Goal: Task Accomplishment & Management: Use online tool/utility

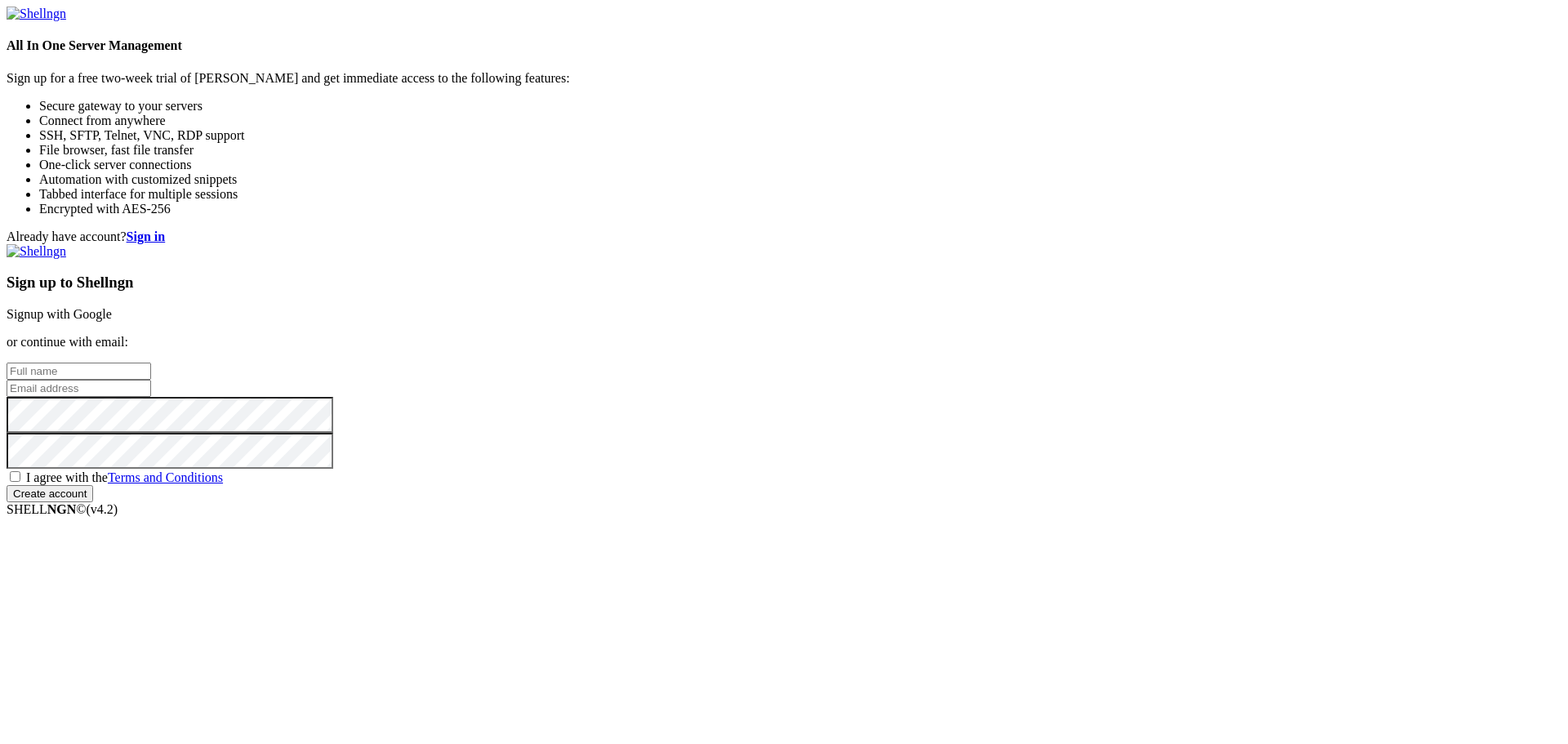
click at [151, 363] on input "text" at bounding box center [78, 372] width 144 height 17
click at [112, 308] on link "Signup with Google" at bounding box center [59, 314] width 105 height 14
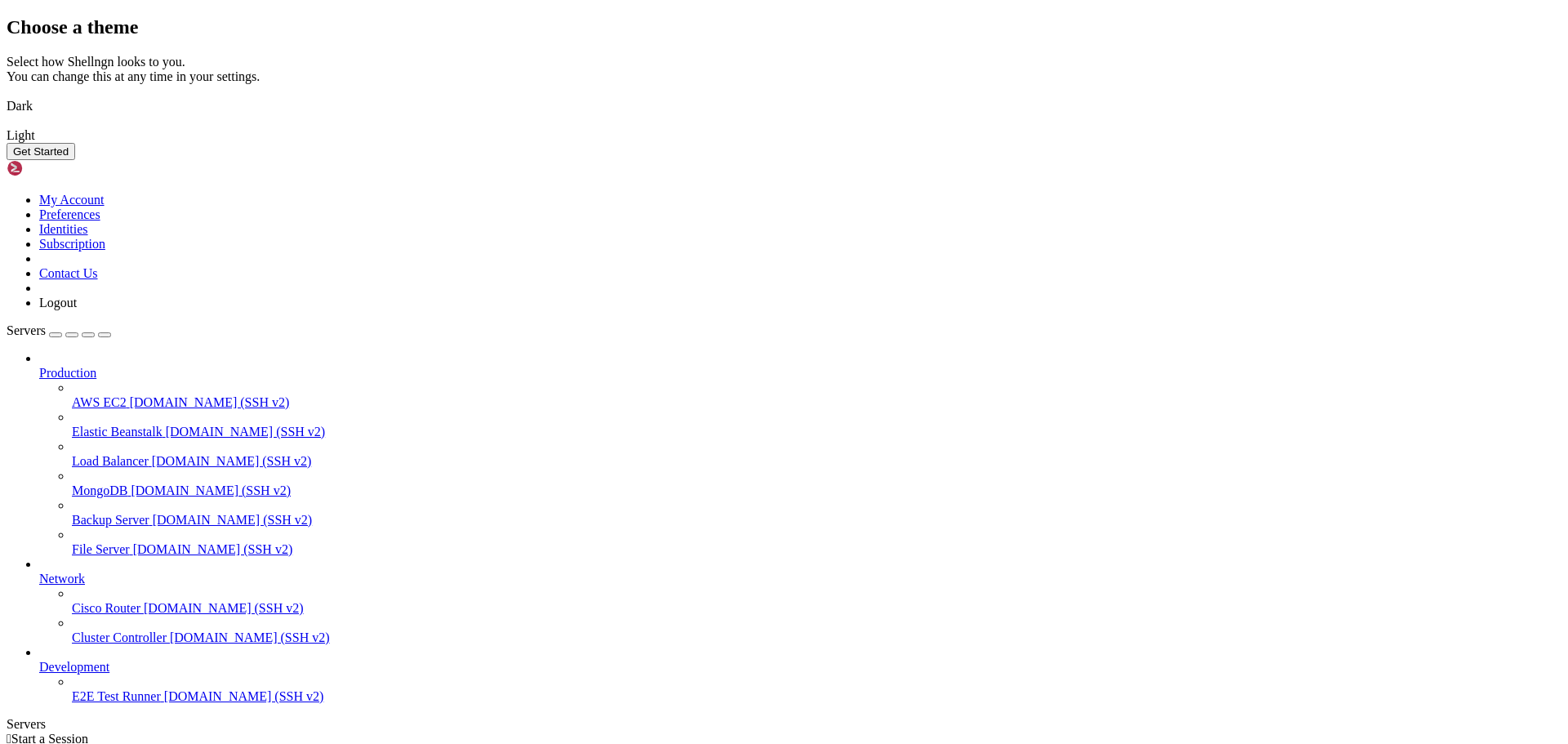
click at [75, 160] on button "Get Started" at bounding box center [41, 152] width 69 height 17
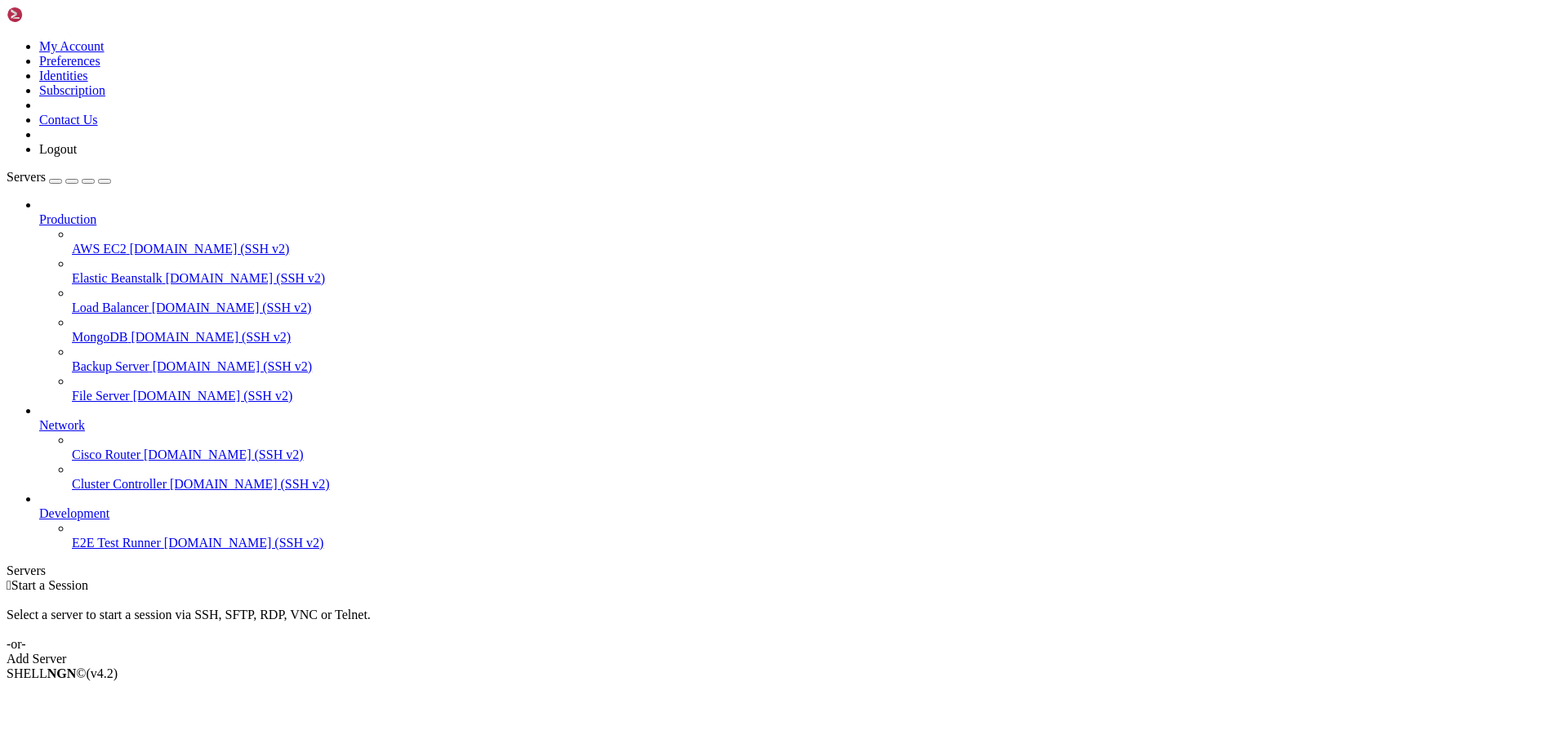
click at [900, 652] on div "Add Server" at bounding box center [784, 659] width 1556 height 14
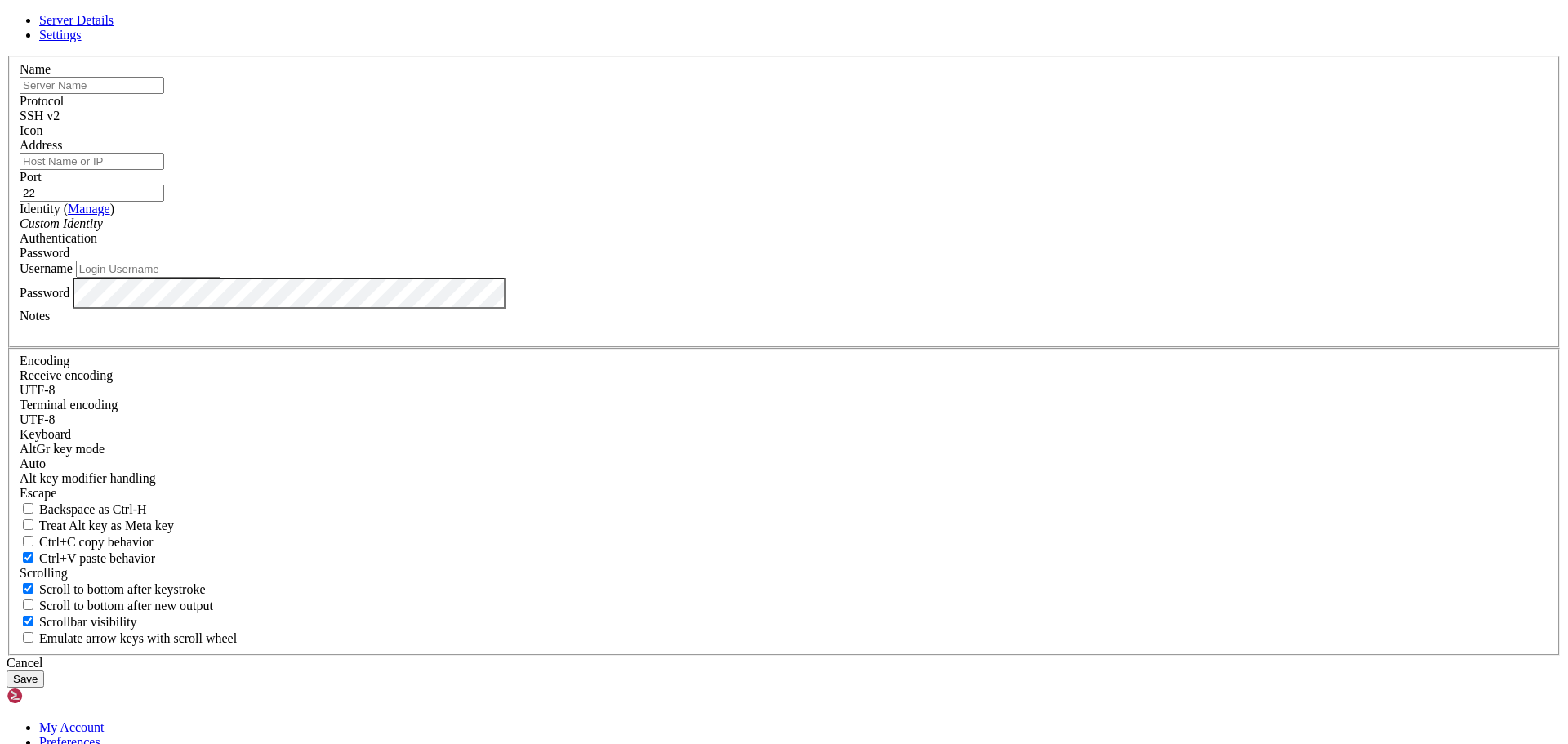
click at [164, 94] on input "text" at bounding box center [92, 85] width 144 height 17
type input "F"
type input "Flux Bancada"
click at [164, 170] on input "Address" at bounding box center [92, 161] width 144 height 17
type input "[TECHNICAL_ID]"
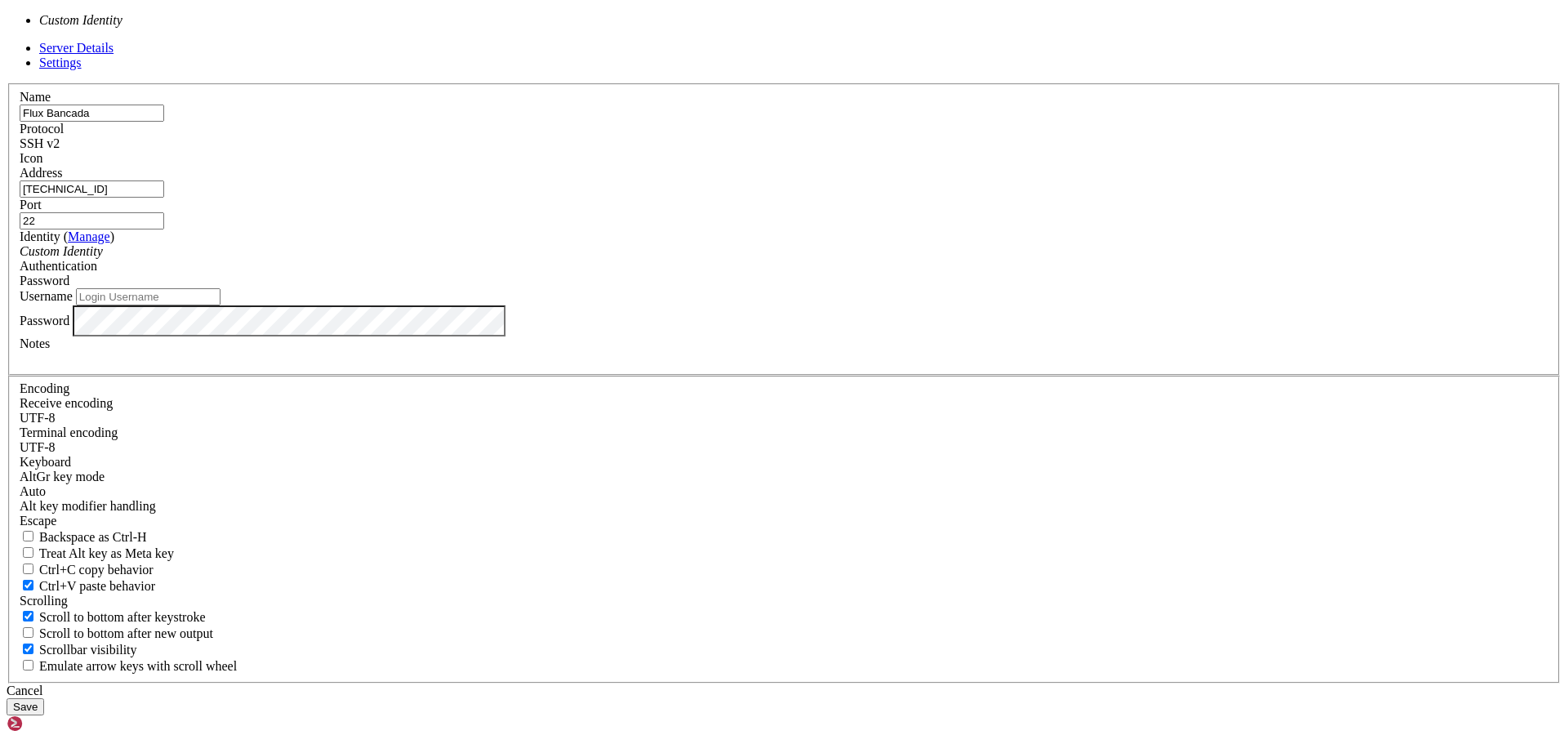
click at [732, 259] on div "Custom Identity" at bounding box center [784, 251] width 1529 height 14
click at [738, 259] on div "Custom Identity" at bounding box center [784, 251] width 1529 height 14
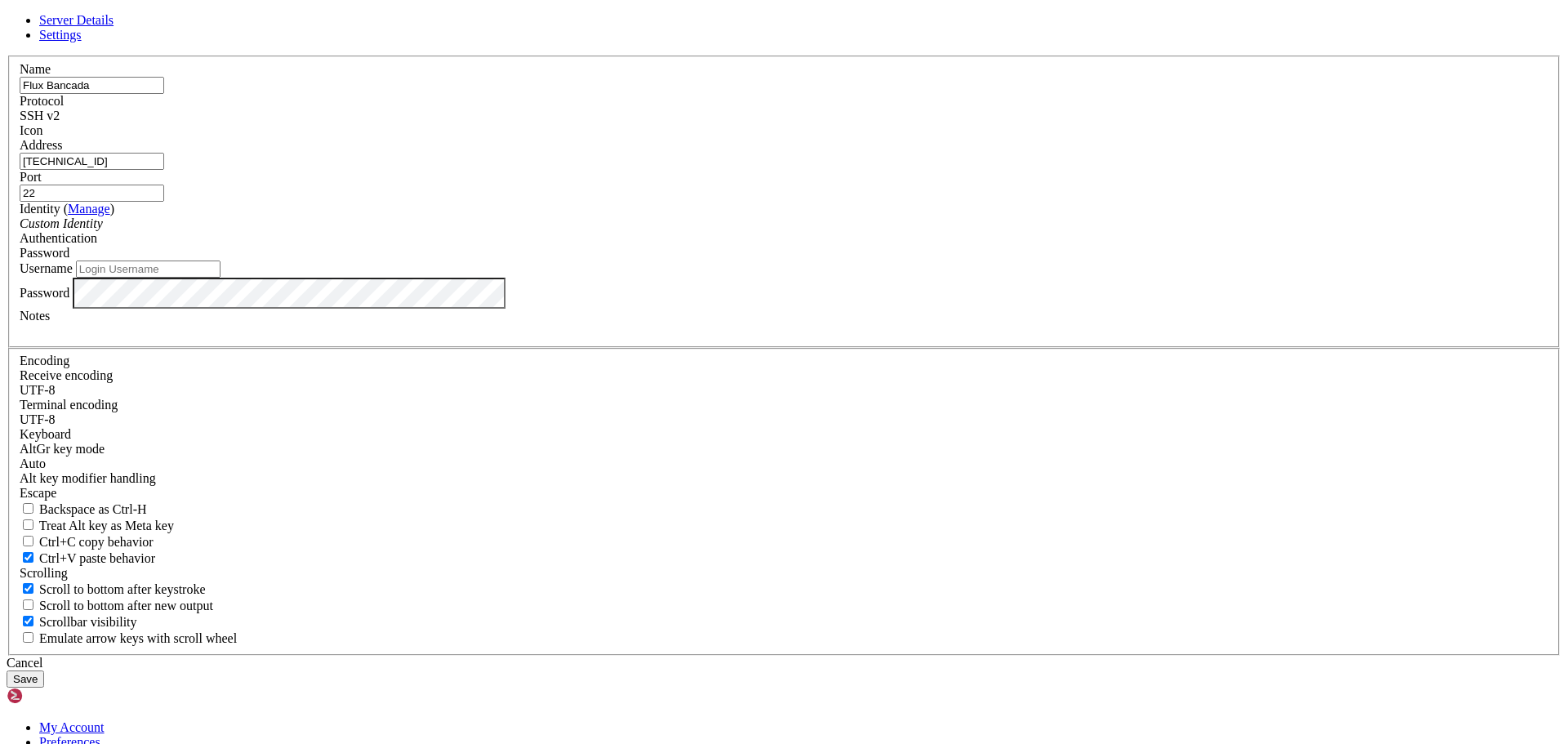
click at [901, 261] on div "Password" at bounding box center [784, 252] width 1529 height 14
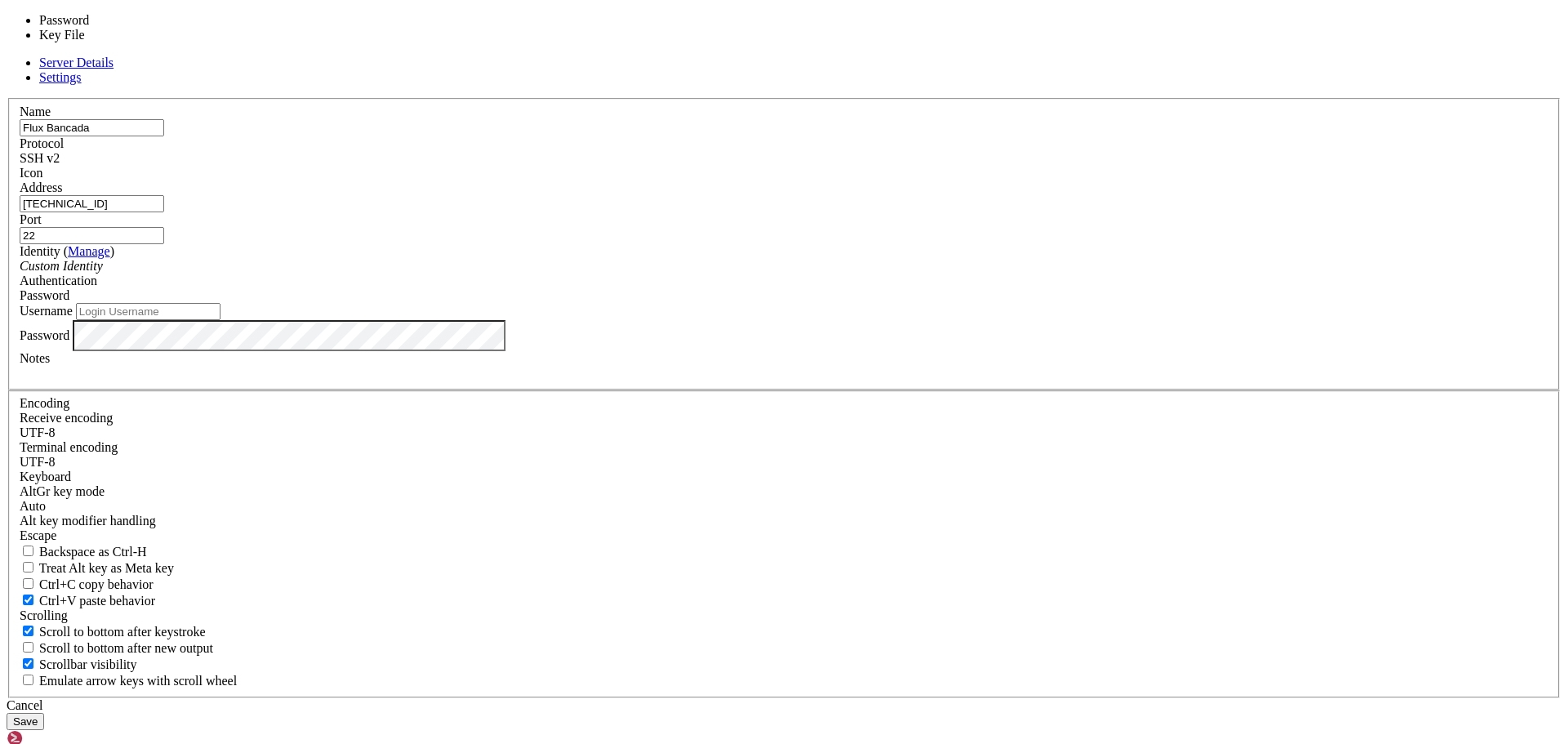
click at [897, 303] on div "Password" at bounding box center [784, 295] width 1529 height 14
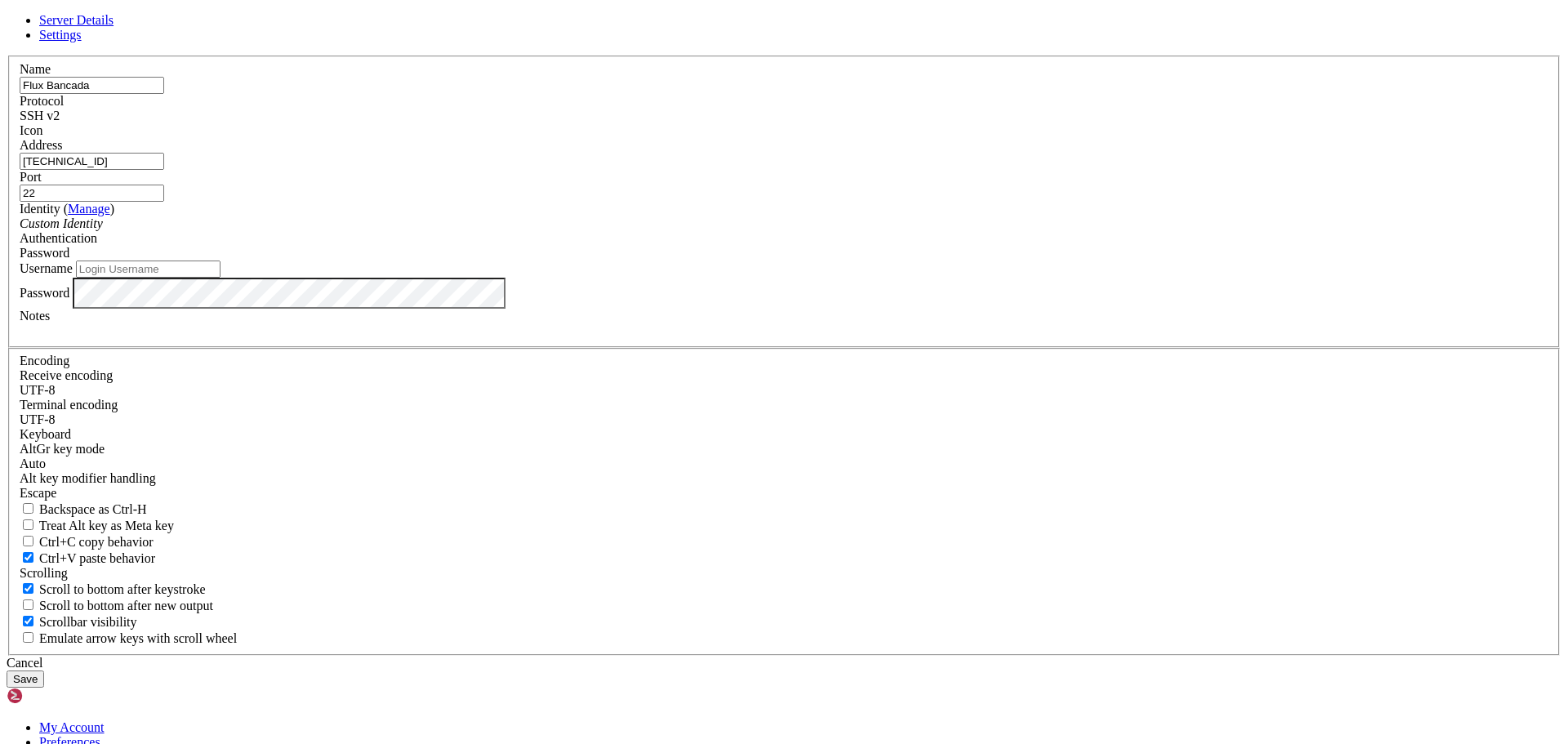
click at [221, 278] on input "Username" at bounding box center [148, 269] width 144 height 17
type input "root"
click at [830, 261] on div "Authentication Password" at bounding box center [784, 245] width 1529 height 30
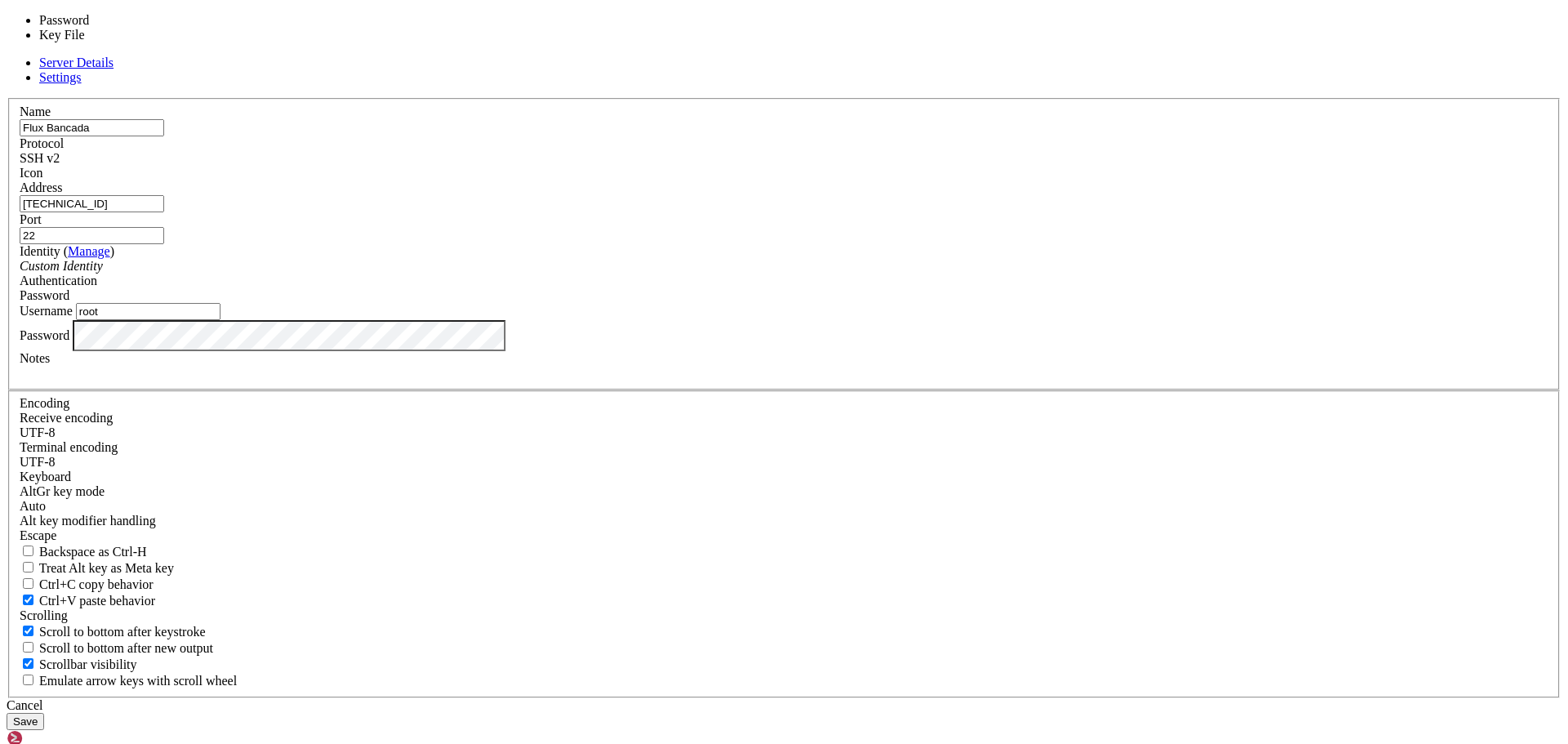
click at [70, 303] on span "Password" at bounding box center [45, 295] width 50 height 14
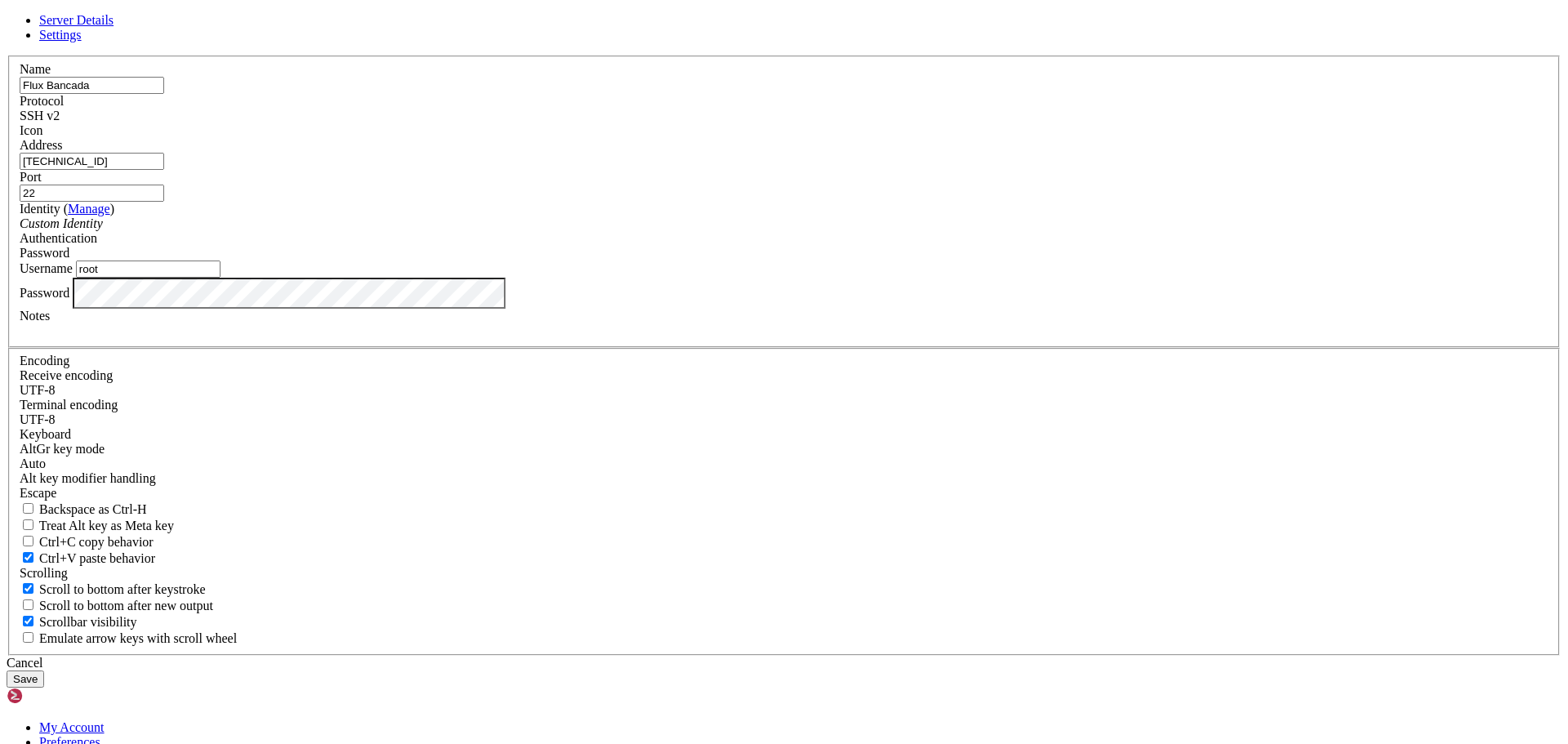
click at [70, 260] on span "Password" at bounding box center [45, 252] width 50 height 14
click at [44, 670] on button "Save" at bounding box center [25, 679] width 37 height 17
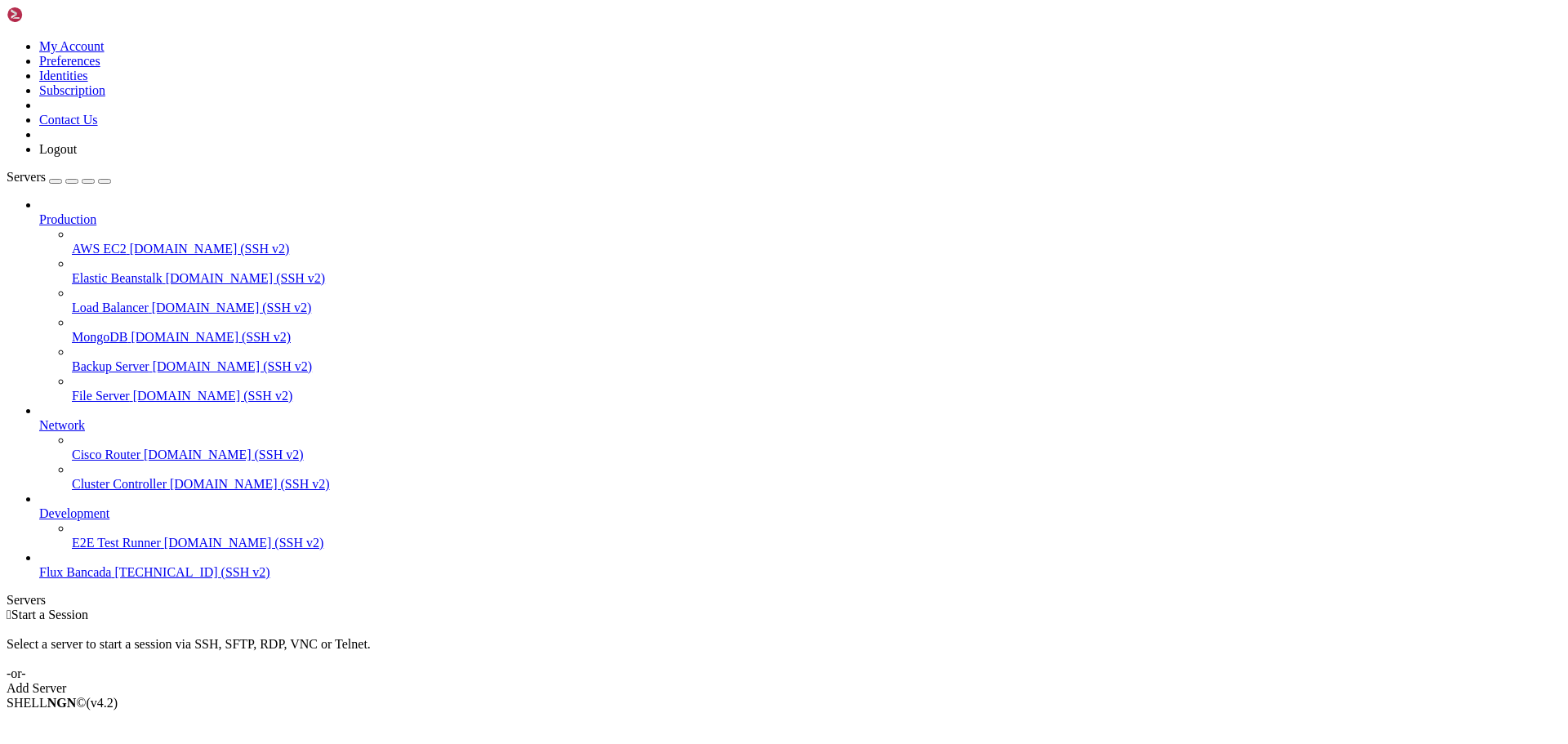
click at [104, 579] on span "Flux Bancada" at bounding box center [74, 572] width 72 height 14
